Goal: Manage account settings

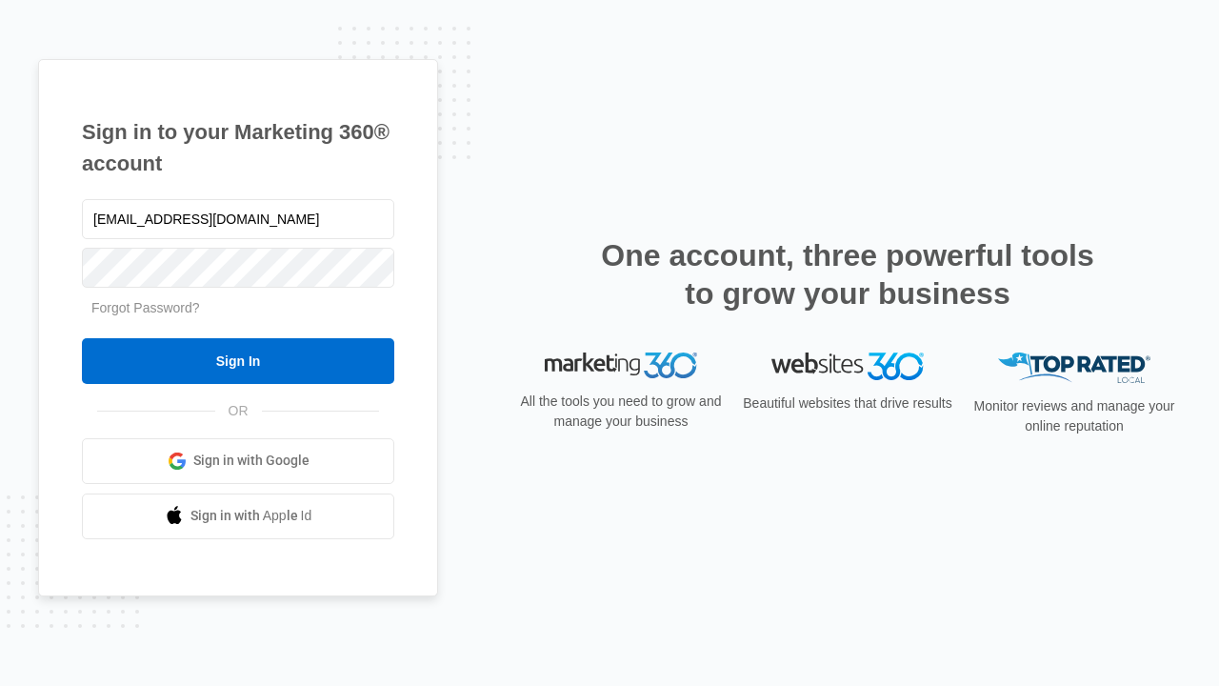
type input "dankie614@gmail.com"
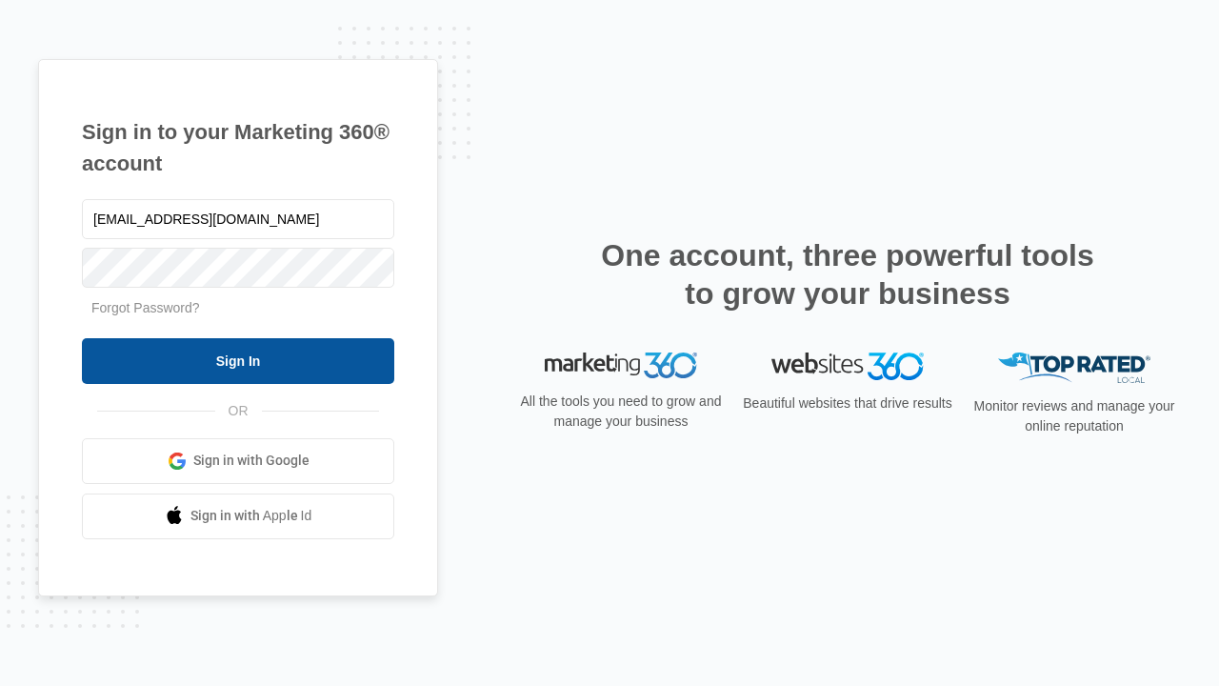
click at [238, 360] on input "Sign In" at bounding box center [238, 361] width 312 height 46
